Goal: Transaction & Acquisition: Purchase product/service

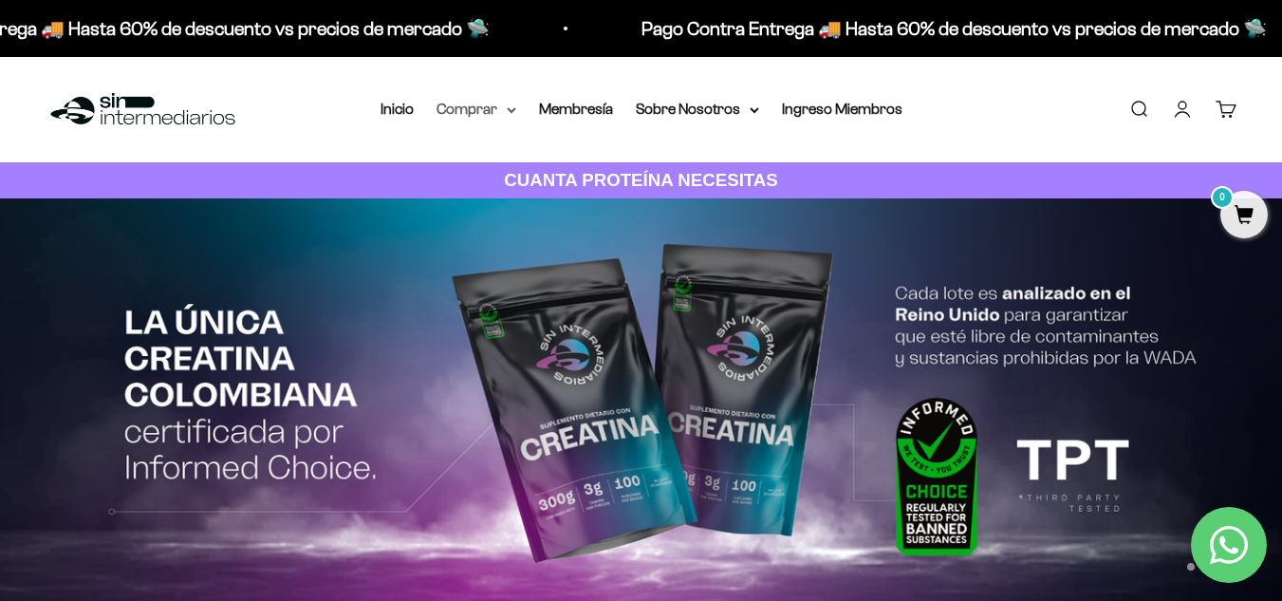
click at [510, 108] on icon at bounding box center [511, 110] width 9 height 7
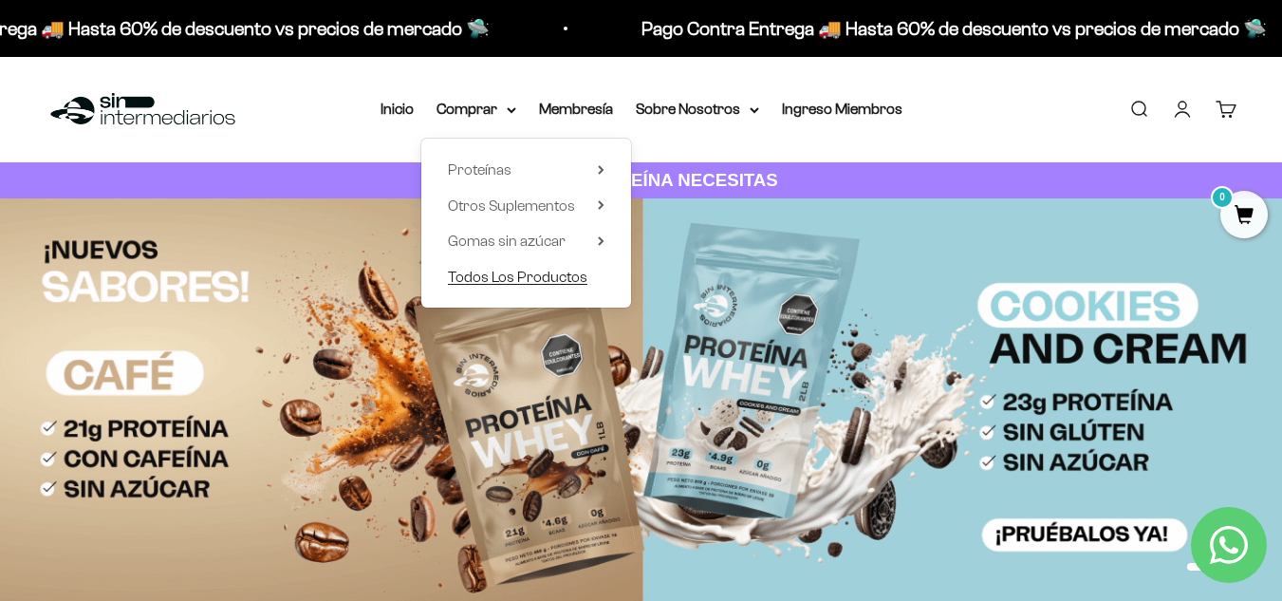
click at [529, 272] on span "Todos Los Productos" at bounding box center [518, 277] width 140 height 16
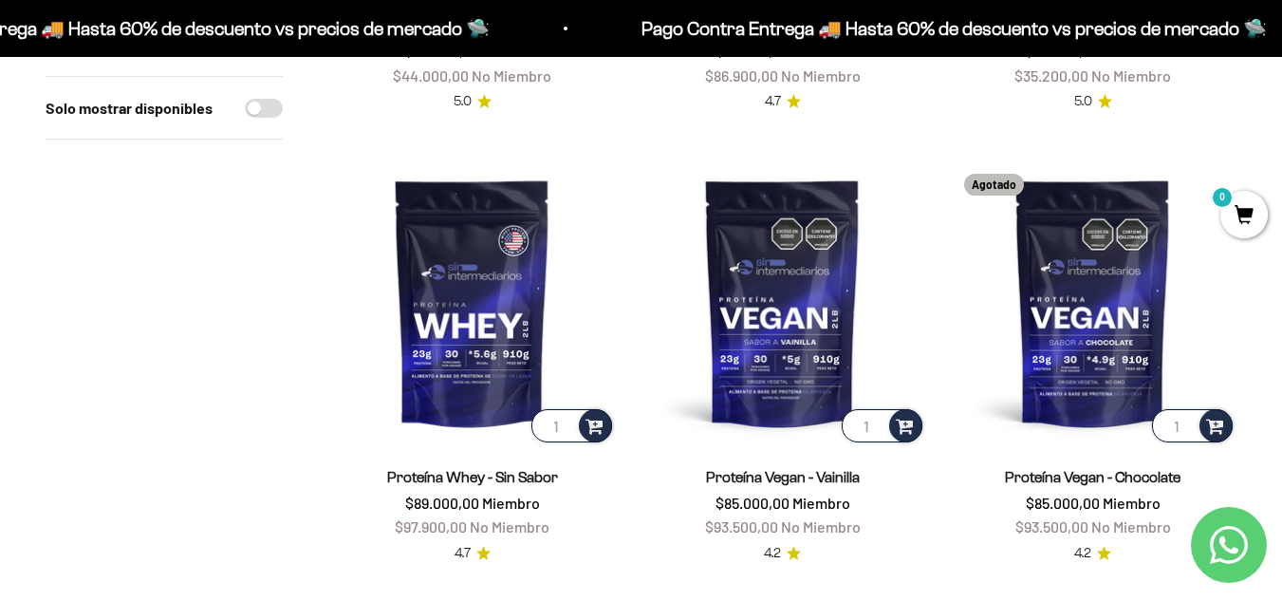
scroll to position [3322, 0]
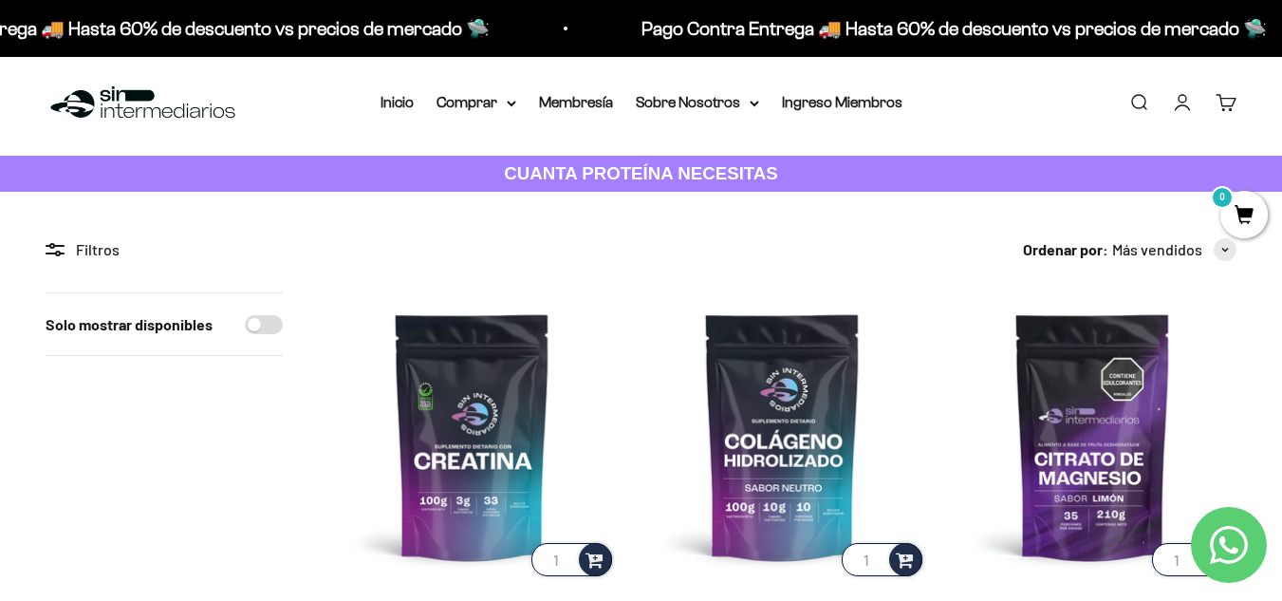
scroll to position [0, 0]
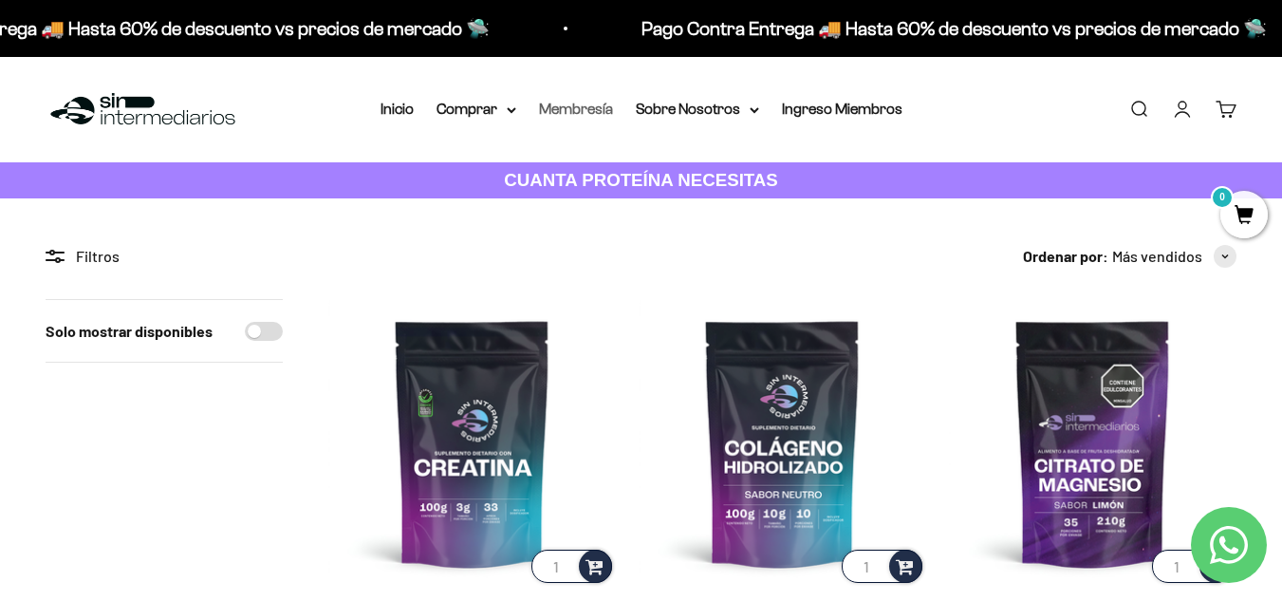
click at [585, 103] on link "Membresía" at bounding box center [576, 109] width 74 height 16
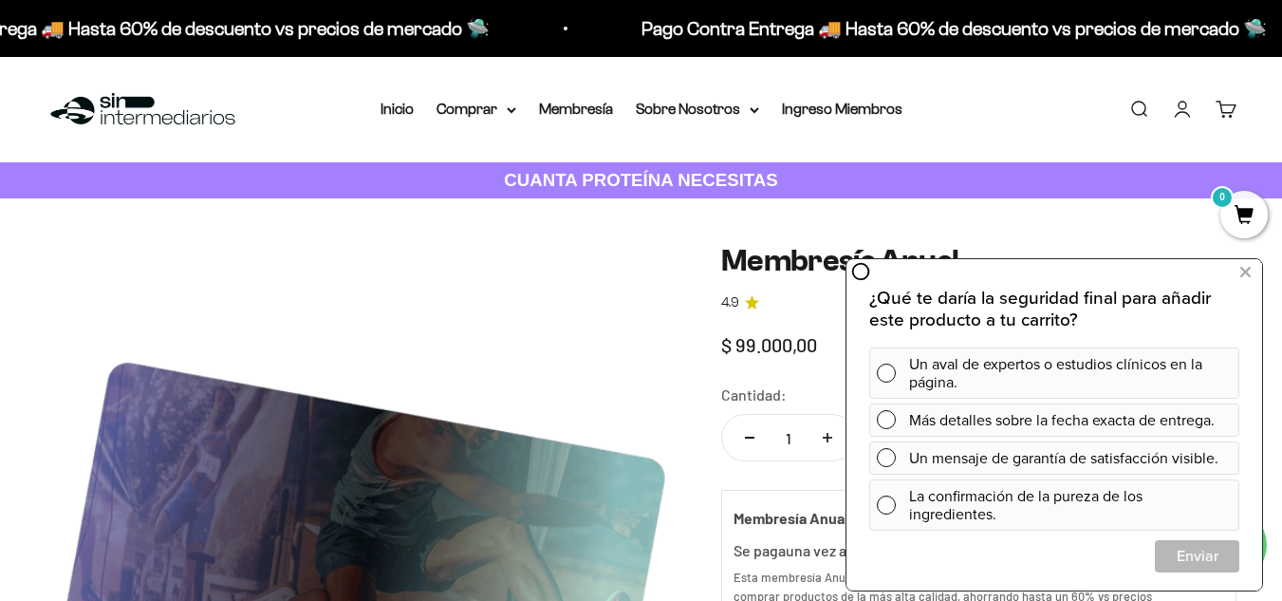
click at [117, 111] on img at bounding box center [143, 109] width 195 height 41
